Goal: Task Accomplishment & Management: Use online tool/utility

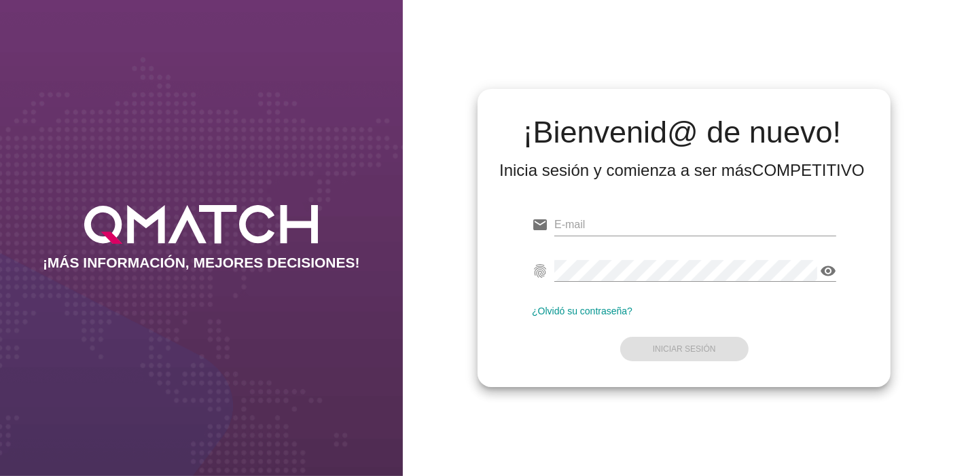
type input "[EMAIL_ADDRESS][PERSON_NAME][DOMAIN_NAME]"
click at [774, 344] on form "email [EMAIL_ADDRESS][PERSON_NAME][DOMAIN_NAME] fingerprint visibility ¿Olvidó …" at bounding box center [684, 286] width 304 height 160
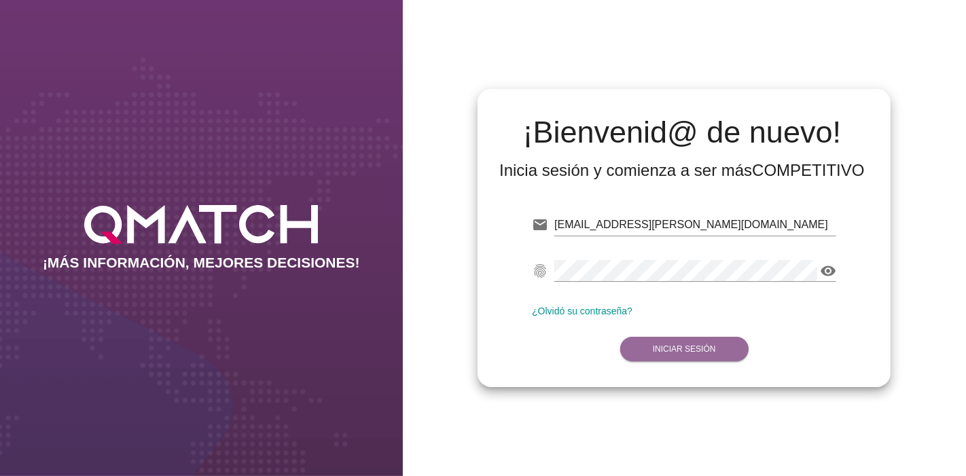
click at [689, 342] on button "Iniciar Sesión" at bounding box center [684, 349] width 128 height 24
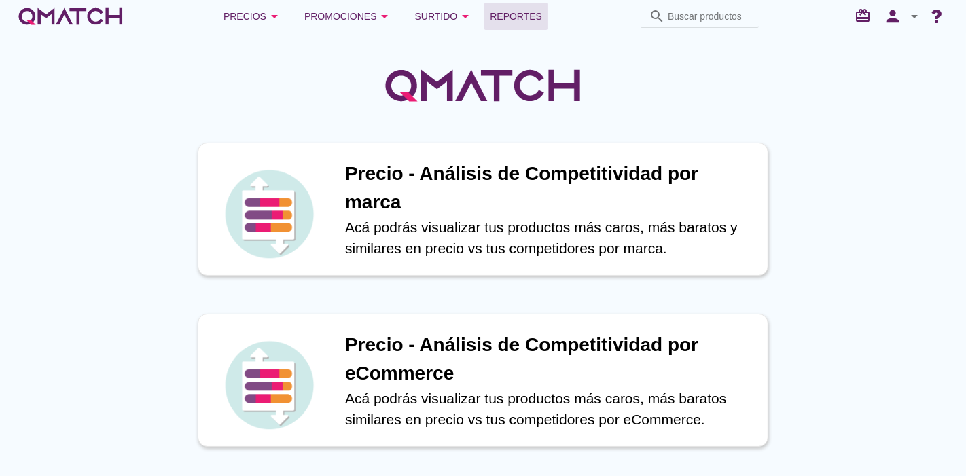
drag, startPoint x: 507, startPoint y: 32, endPoint x: 506, endPoint y: 22, distance: 10.3
click at [506, 22] on div "Precios arrow_drop_down Promociones arrow_drop_down Surtido arrow_drop_down Rep…" at bounding box center [483, 16] width 966 height 33
click at [506, 22] on span "Reportes" at bounding box center [516, 16] width 52 height 16
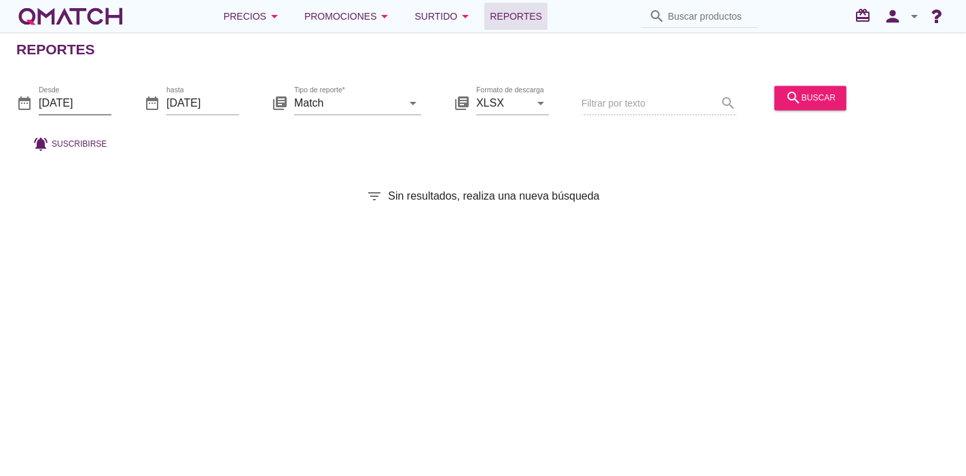
click at [86, 95] on input "[DATE]" at bounding box center [75, 103] width 73 height 22
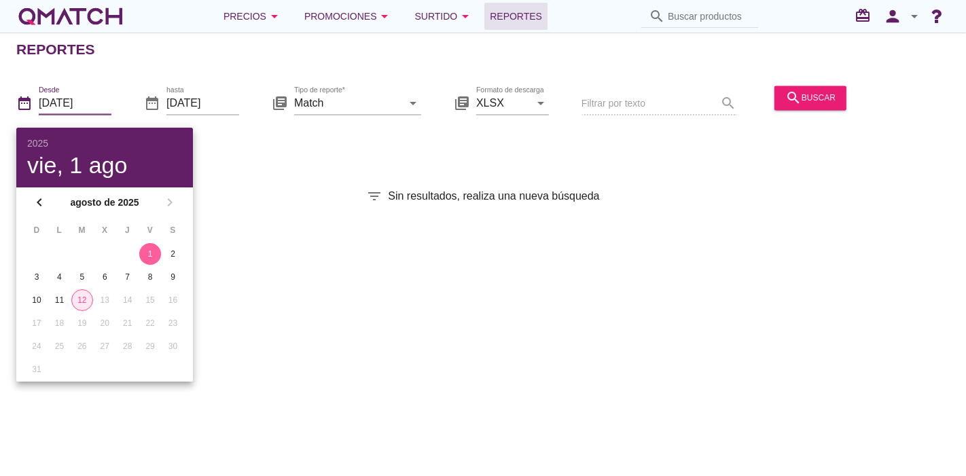
click at [79, 291] on button "12" at bounding box center [82, 300] width 22 height 22
type input "[DATE]"
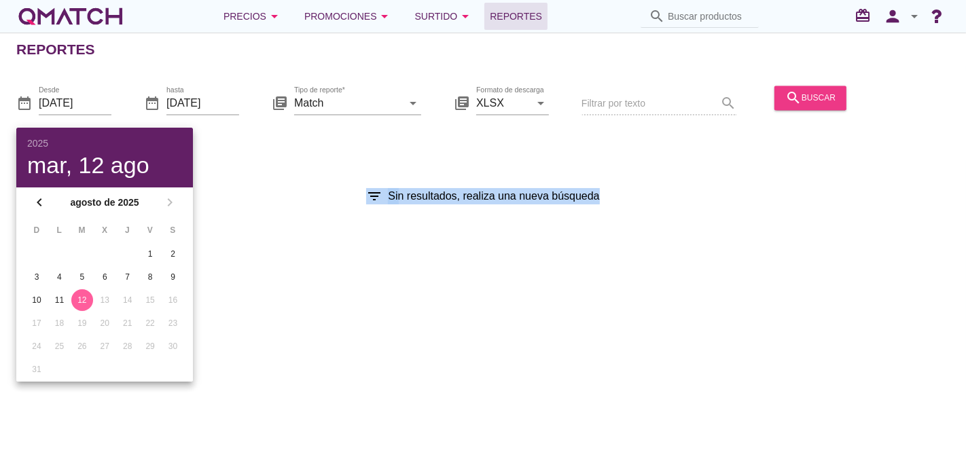
drag, startPoint x: 790, startPoint y: 173, endPoint x: 815, endPoint y: 90, distance: 86.6
click at [815, 90] on div "Reportes date_range Desde [DATE] date_range hasta [DATE] library_books Tipo de …" at bounding box center [483, 254] width 966 height 443
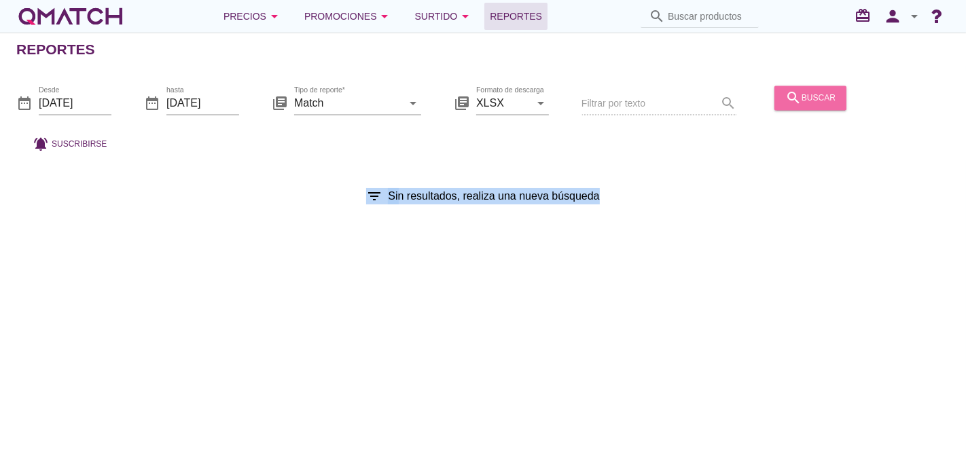
click at [815, 90] on div "search buscar" at bounding box center [810, 98] width 50 height 16
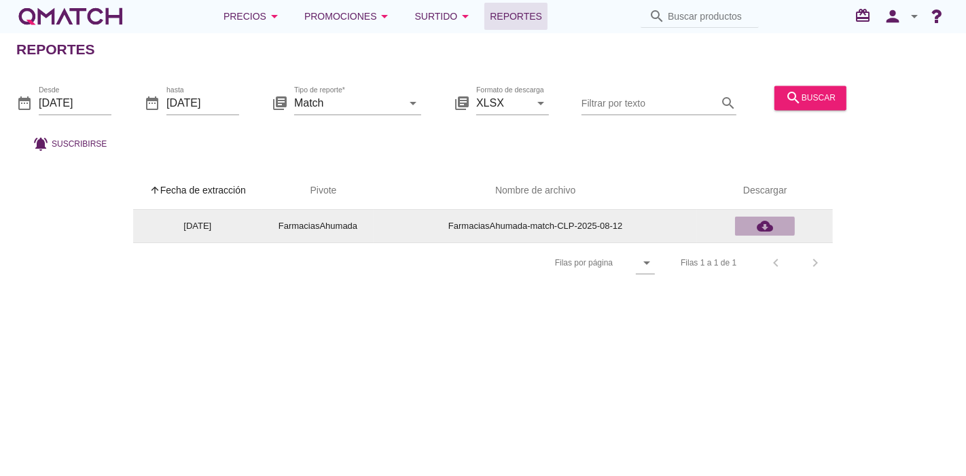
click at [768, 221] on icon "cloud_download" at bounding box center [765, 226] width 16 height 16
